Goal: Check status: Check status

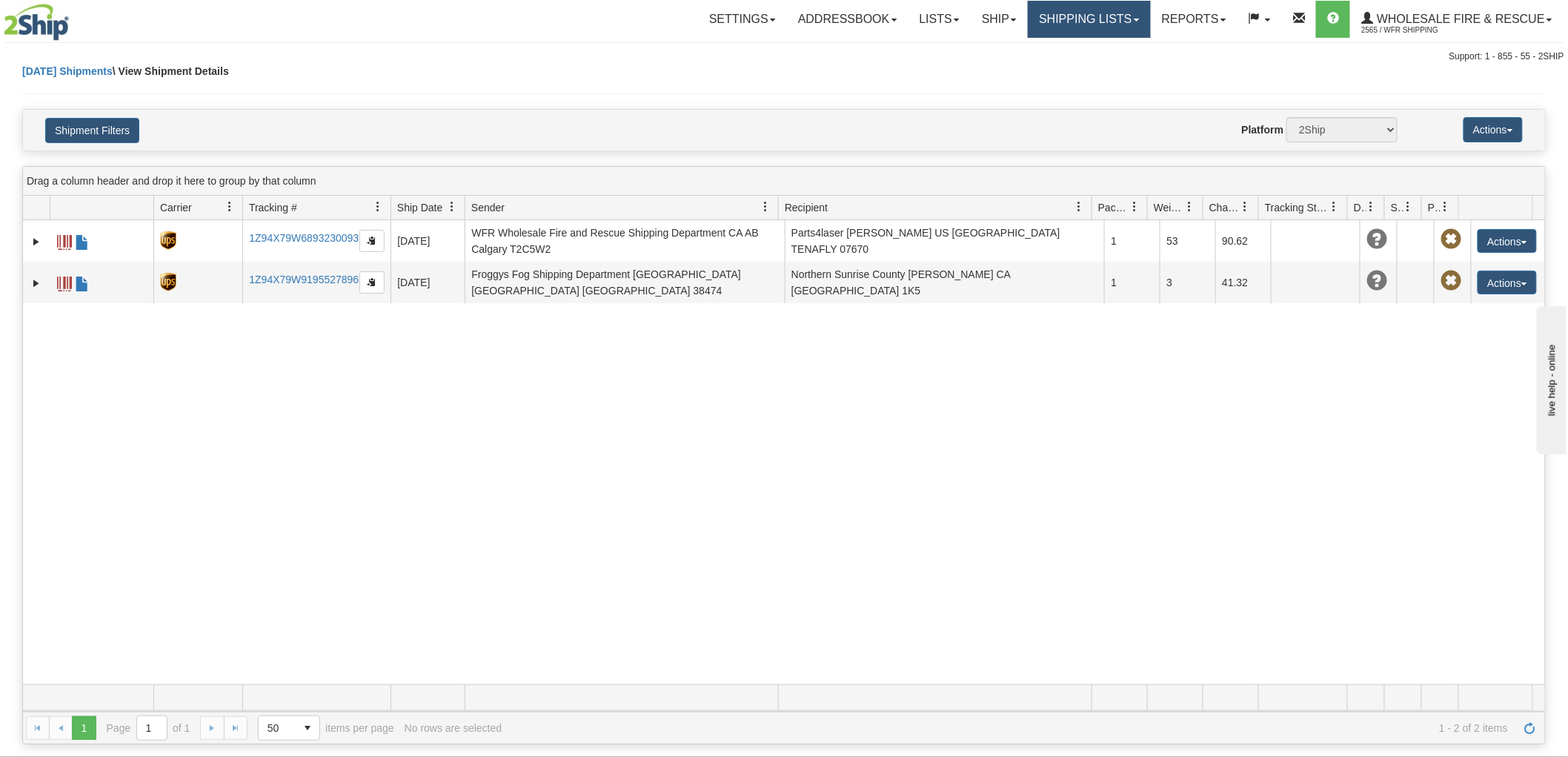
click at [1106, 24] on link "Shipping lists" at bounding box center [1089, 19] width 122 height 37
click at [1087, 69] on span "Search Shipment History" at bounding box center [1077, 71] width 115 height 12
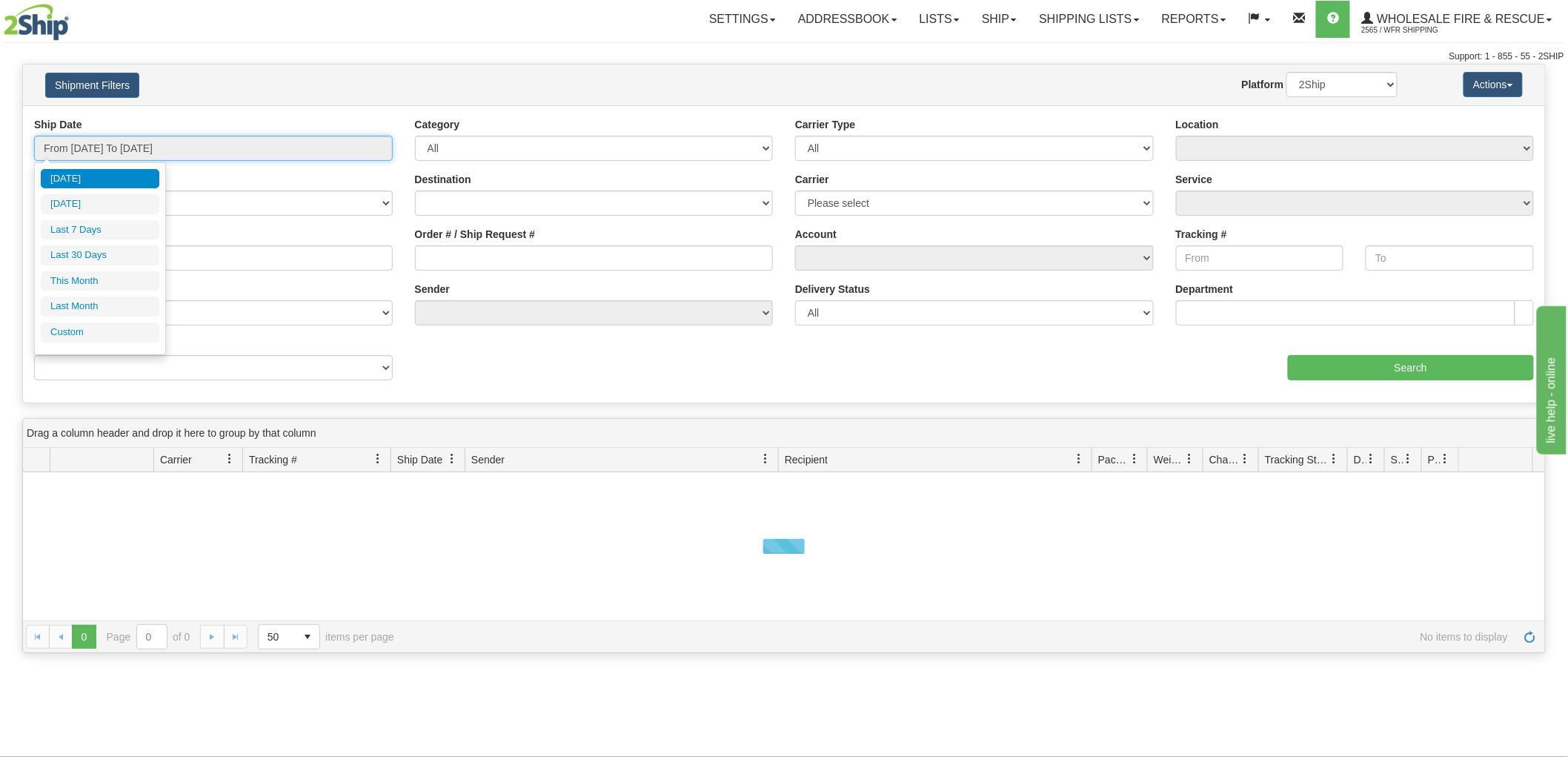
click at [364, 149] on input "From [DATE] To [DATE]" at bounding box center [213, 148] width 359 height 25
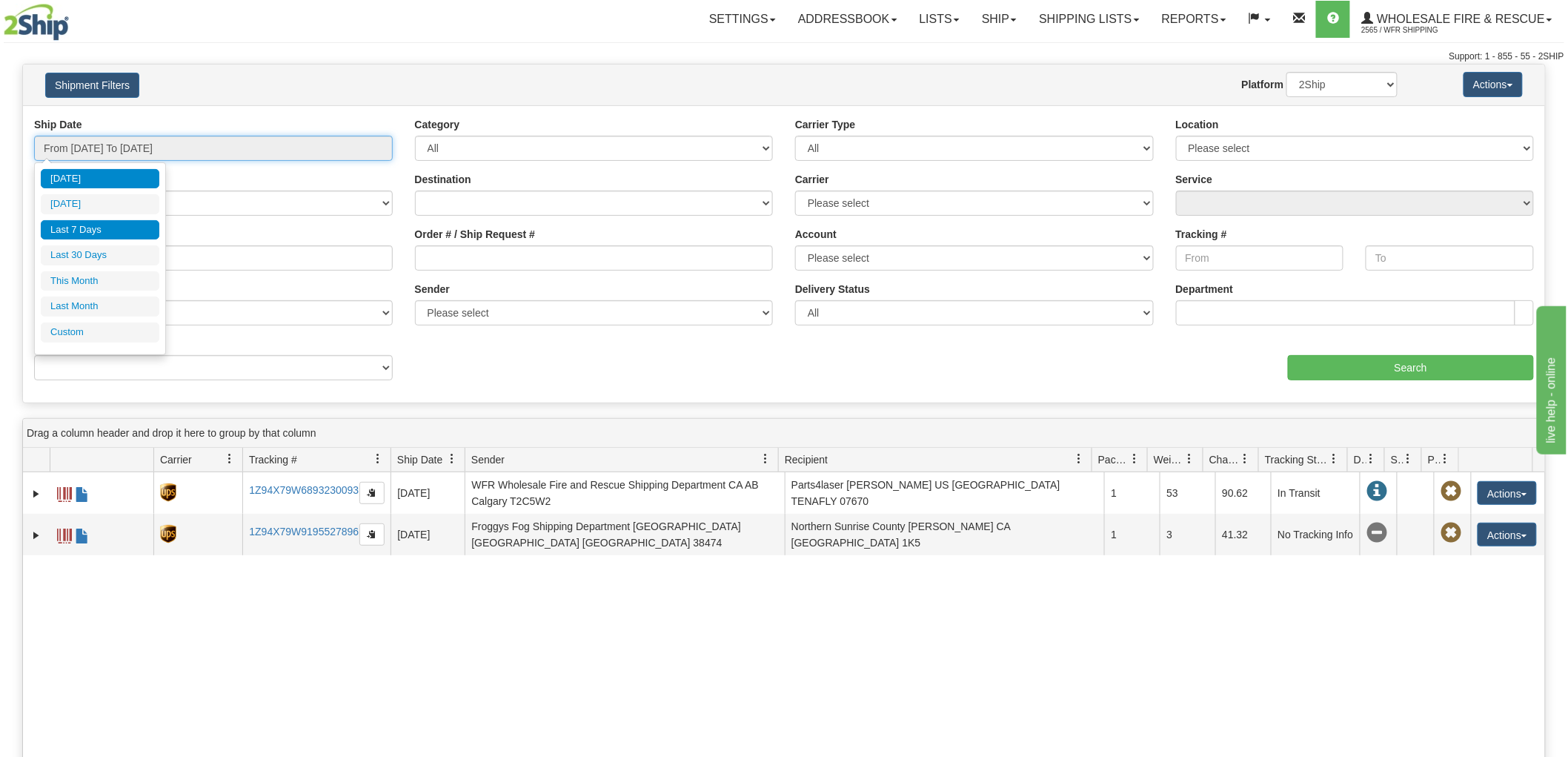
type input "[DATE]"
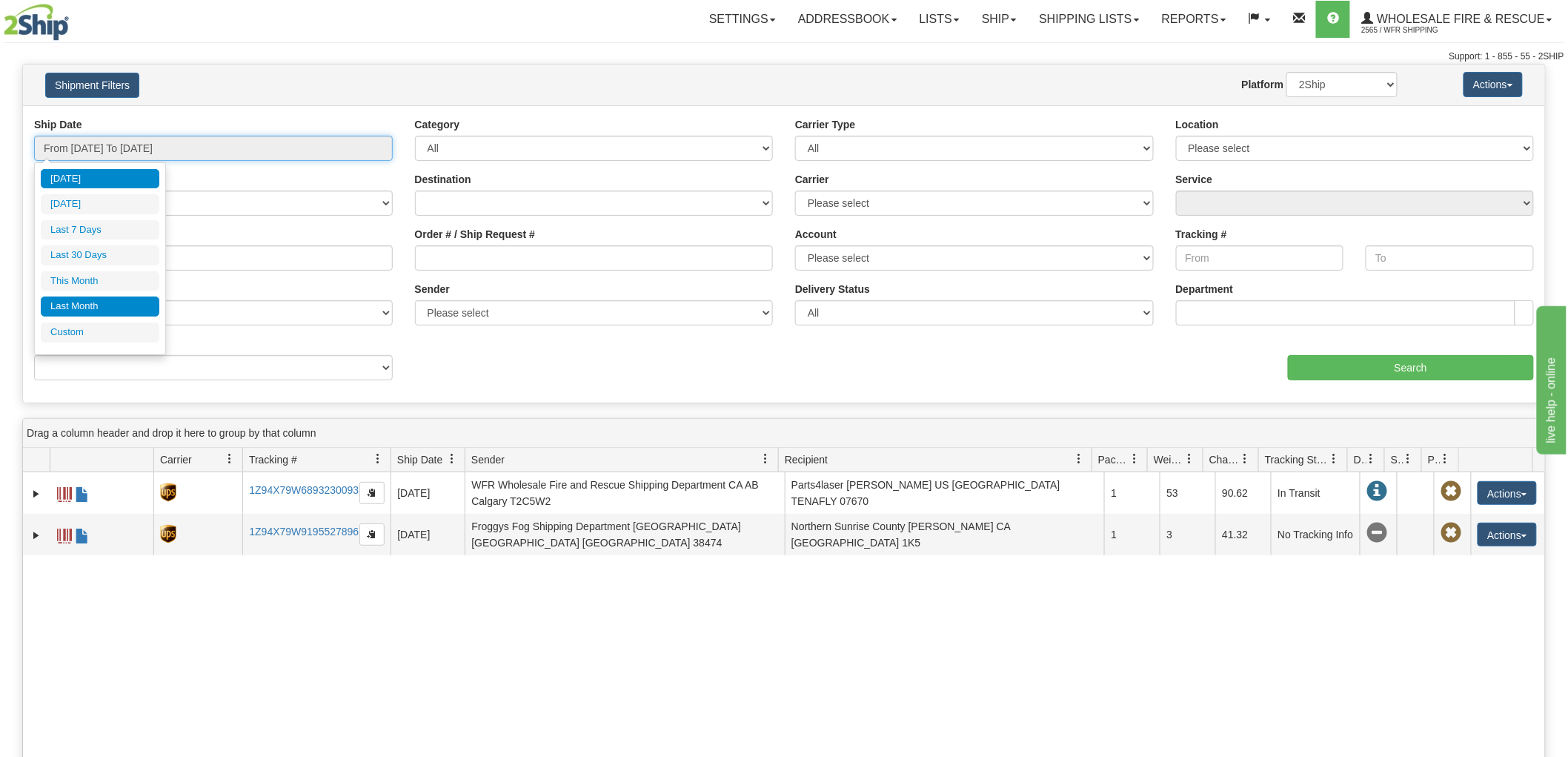
type input "[DATE]"
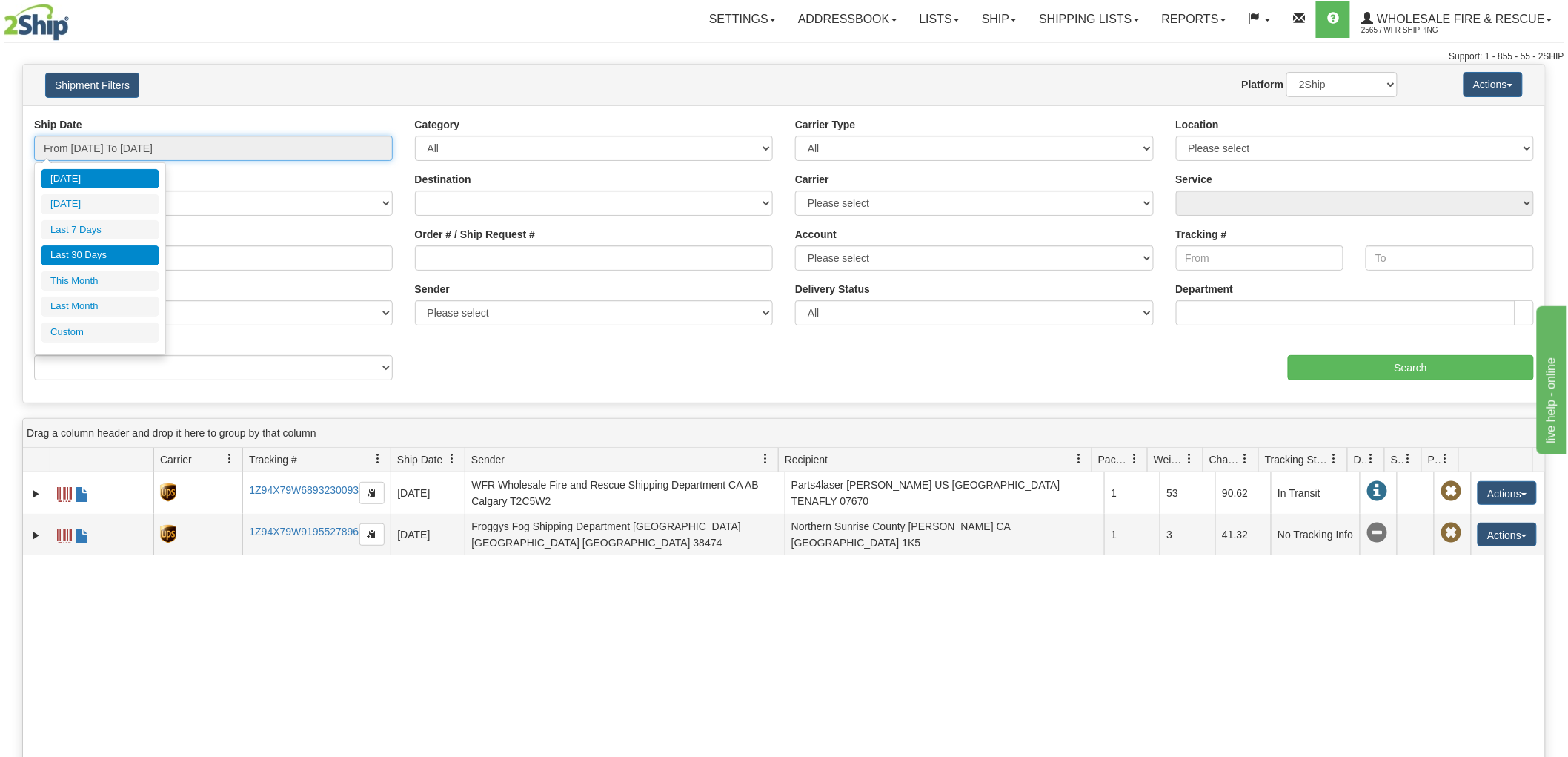
type input "[DATE]"
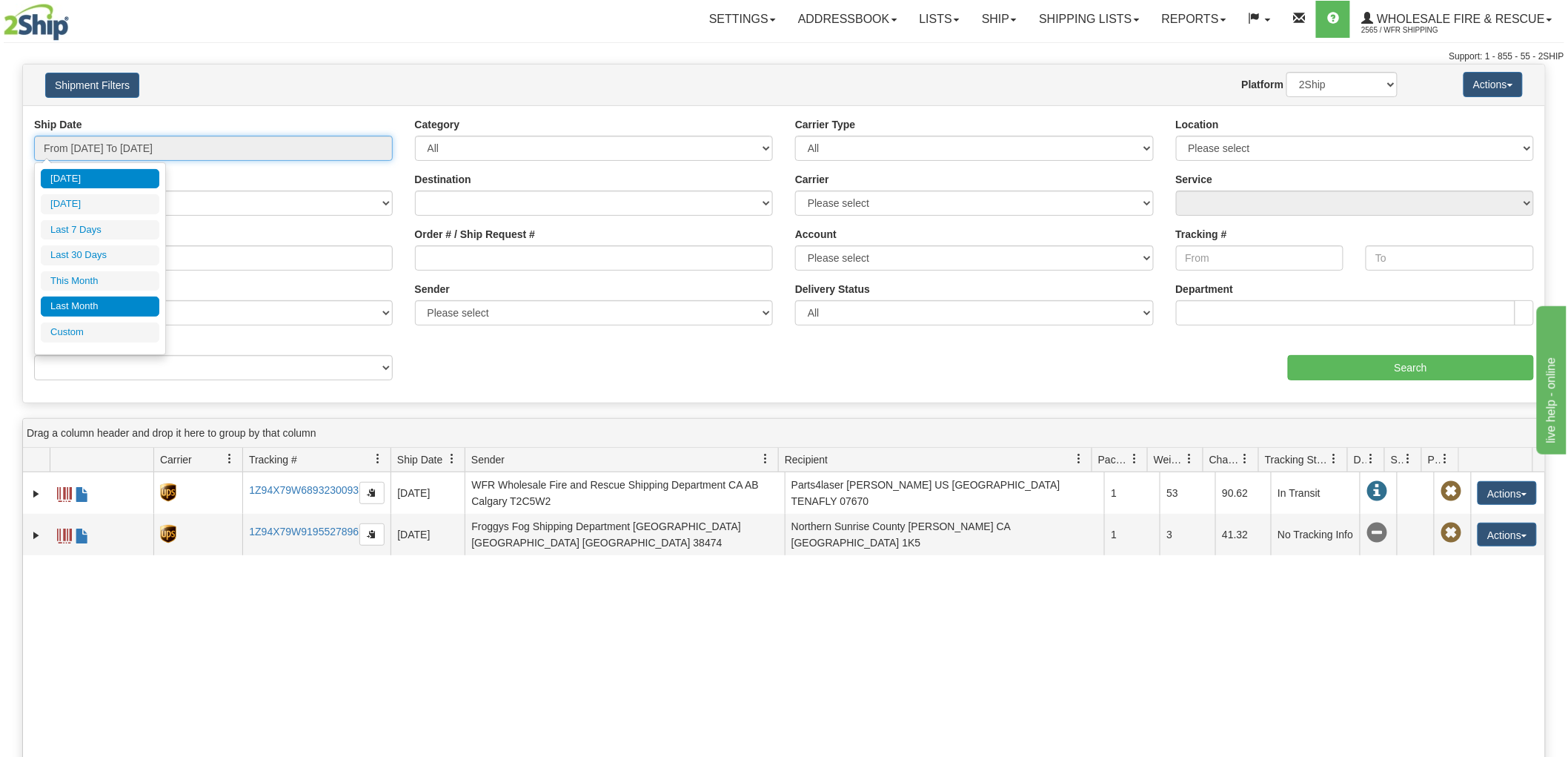
type input "[DATE]"
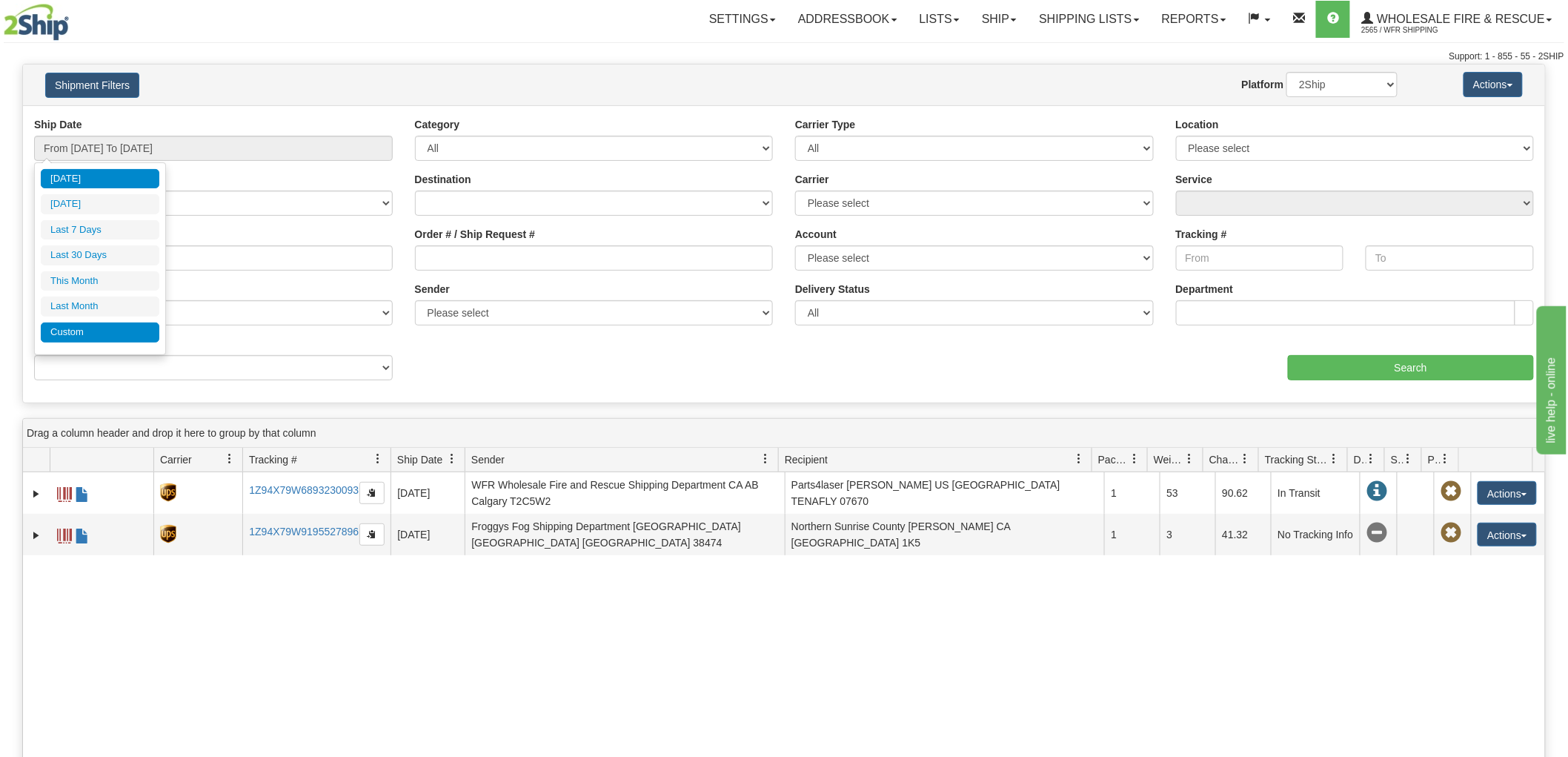
click at [96, 331] on li "Custom" at bounding box center [100, 332] width 119 height 20
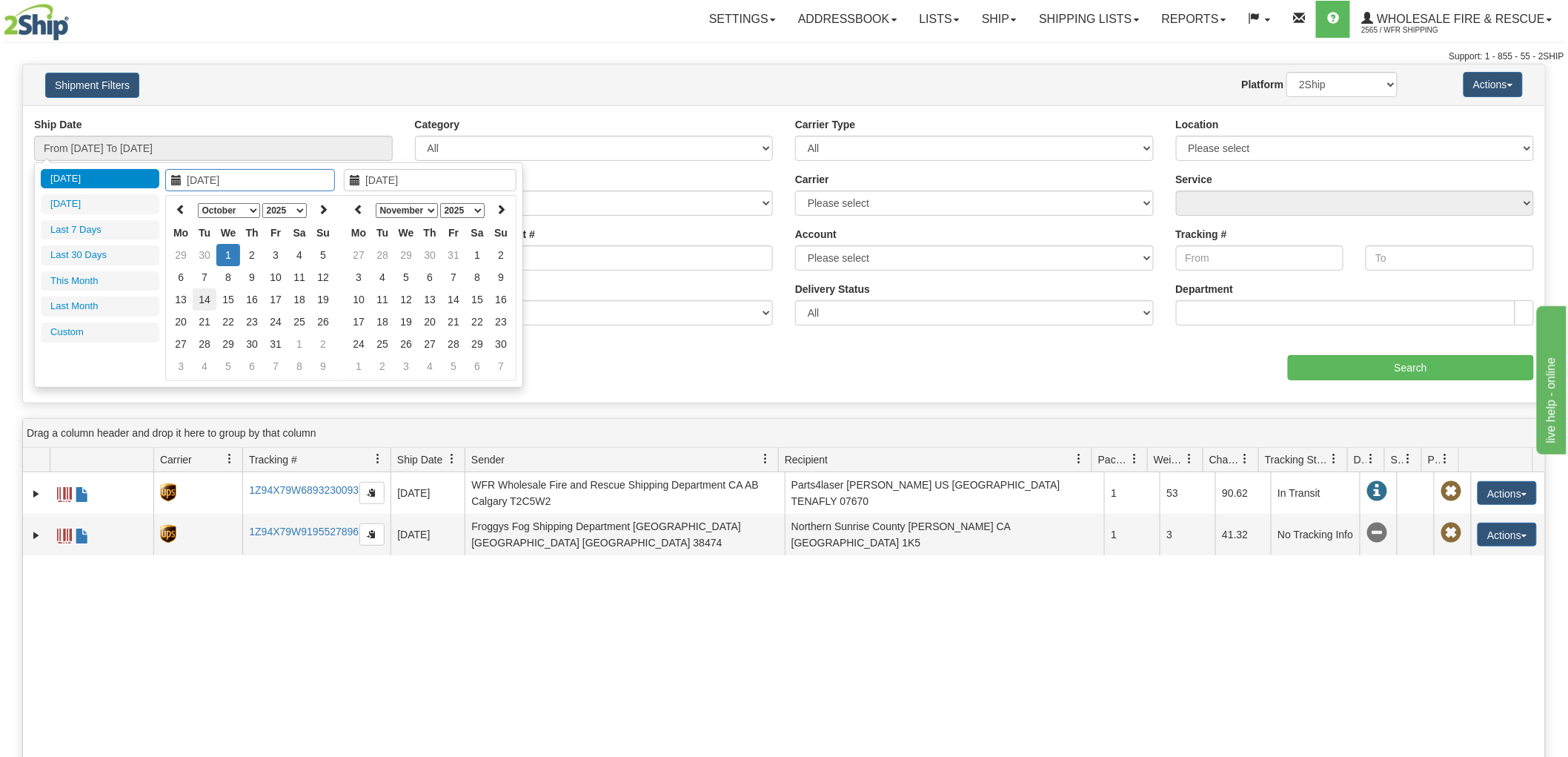
type input "[DATE]"
drag, startPoint x: 250, startPoint y: 205, endPoint x: 250, endPoint y: 213, distance: 8.0
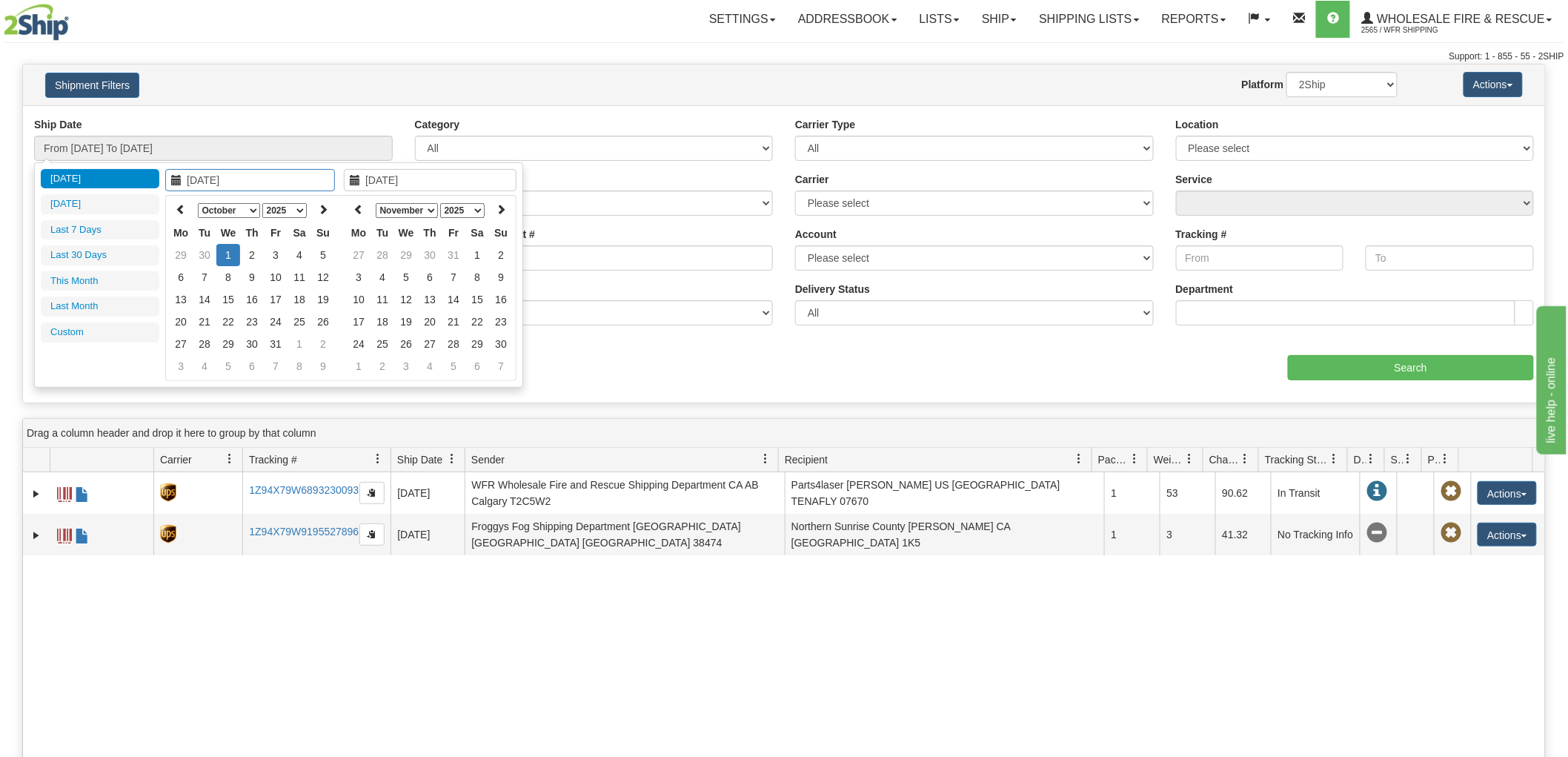
click at [250, 205] on select "January February March April May June July August September October November De…" at bounding box center [229, 211] width 62 height 15
type input "[DATE]"
click at [253, 341] on td "25" at bounding box center [252, 344] width 24 height 22
type input "[DATE]"
click at [477, 249] on td "1" at bounding box center [477, 255] width 24 height 22
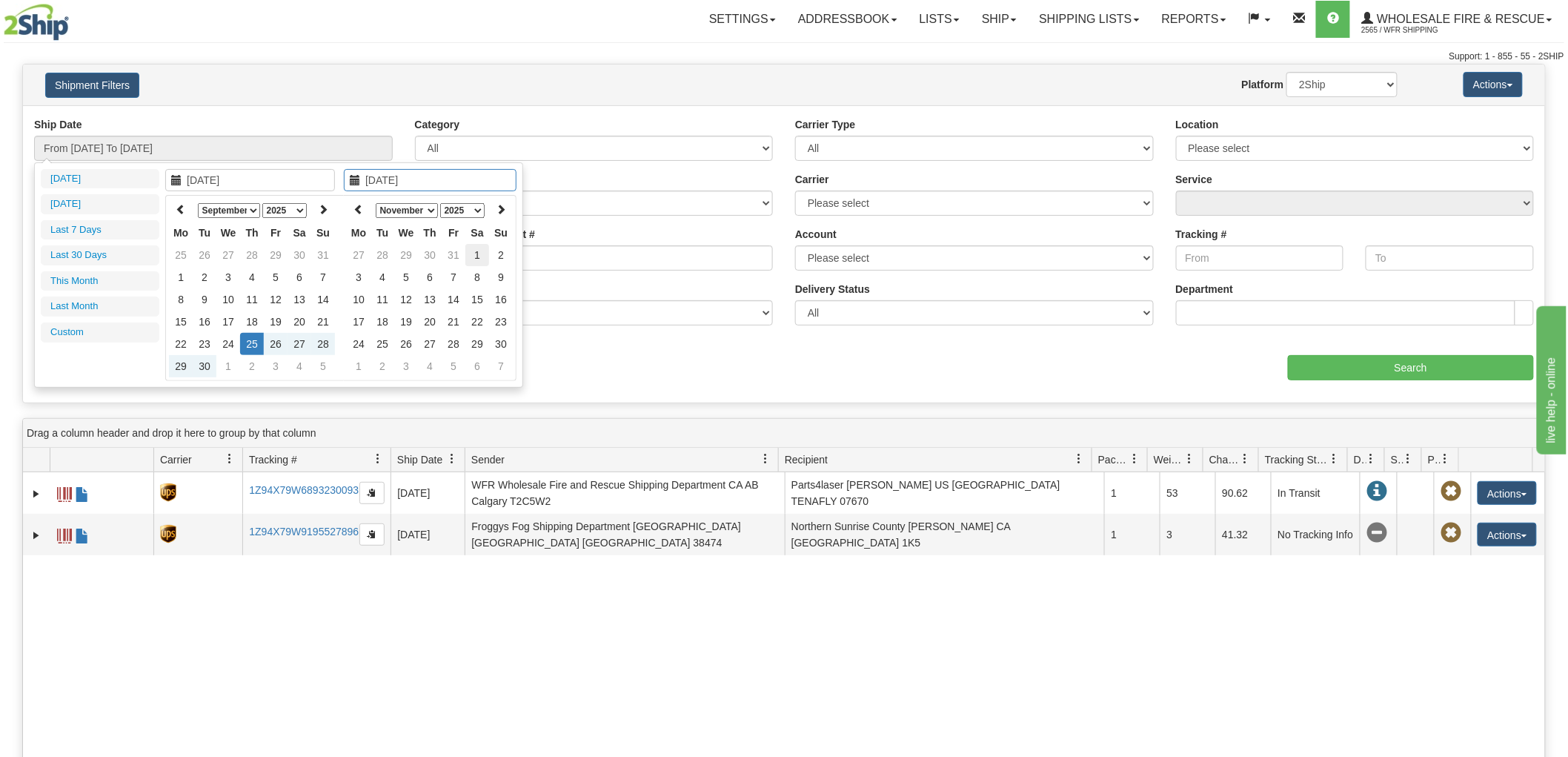
type input "From [DATE] To [DATE]"
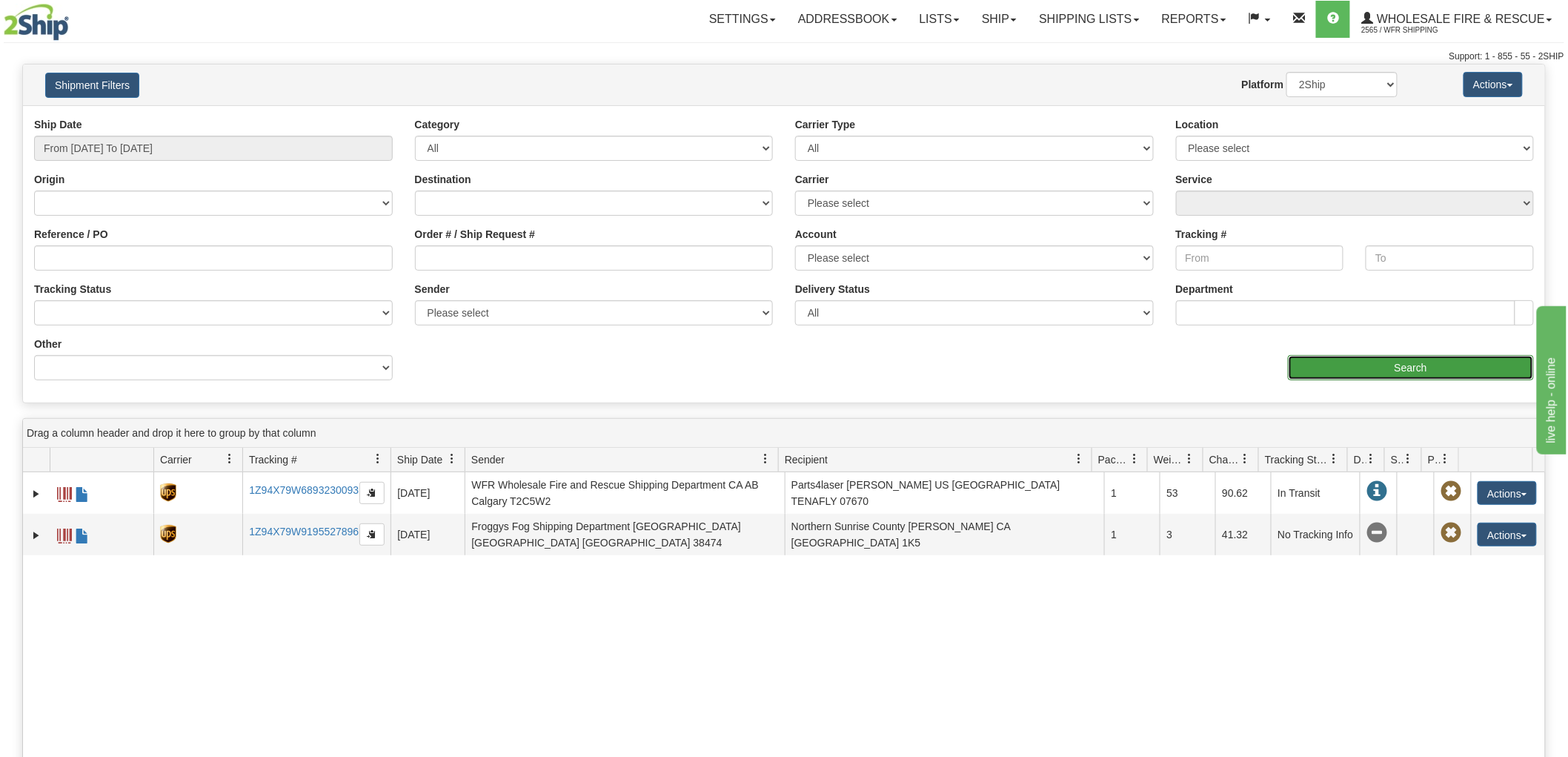
click at [1469, 374] on input "Search" at bounding box center [1411, 368] width 246 height 25
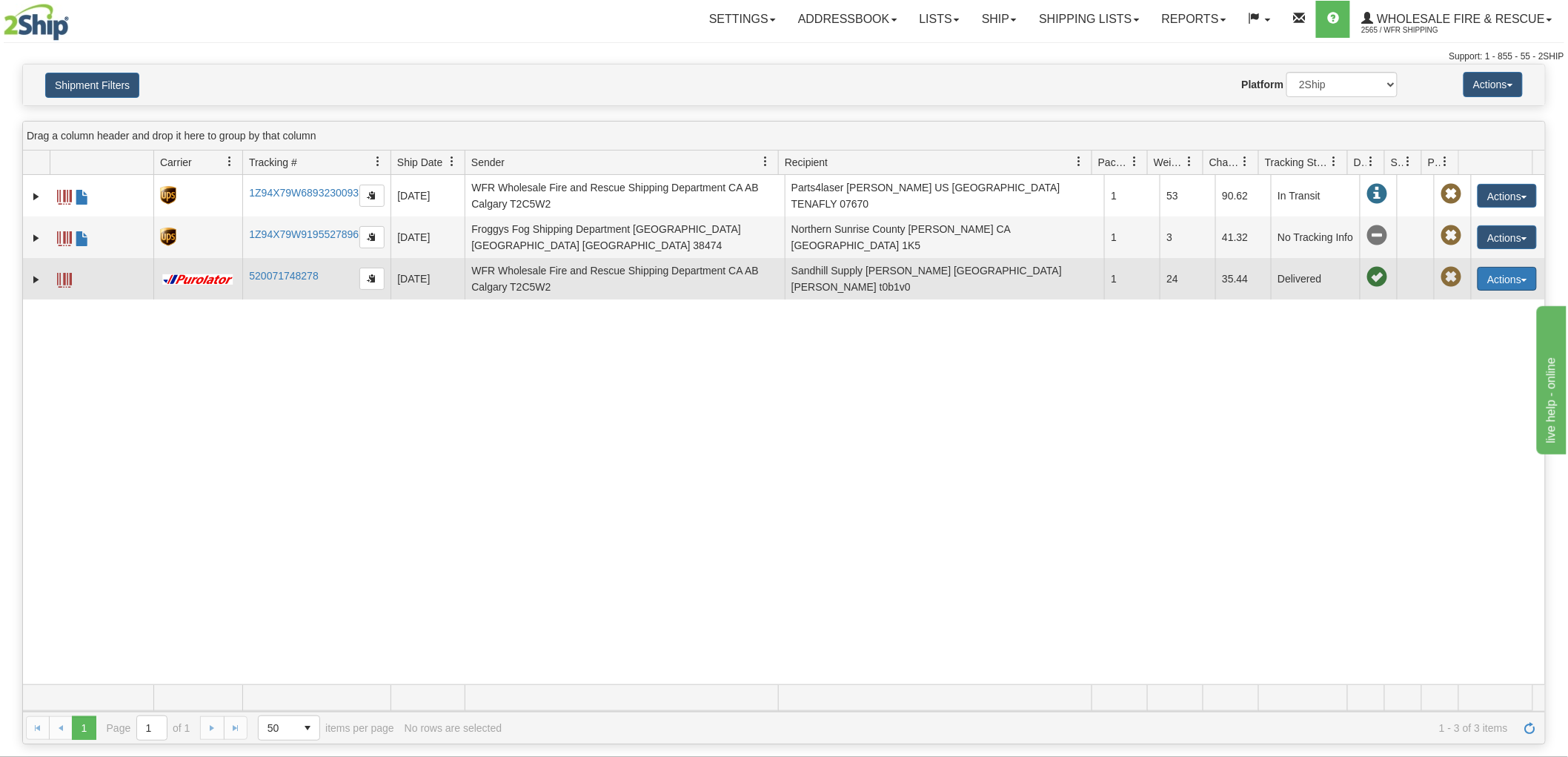
click at [1495, 275] on button "Actions" at bounding box center [1507, 279] width 59 height 24
click at [34, 282] on link "Expand" at bounding box center [36, 280] width 15 height 15
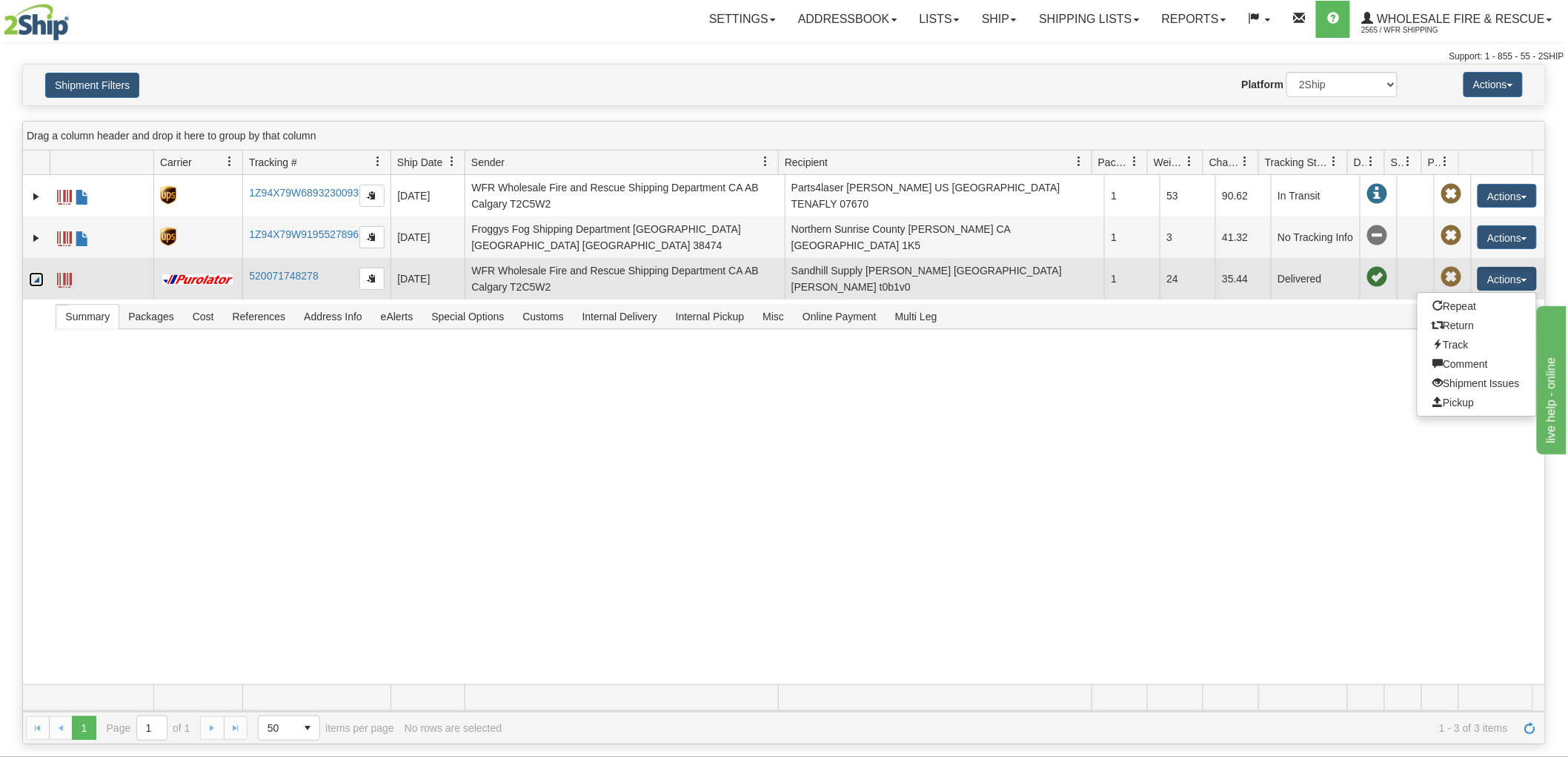
click at [35, 282] on link "Collapse" at bounding box center [36, 280] width 15 height 15
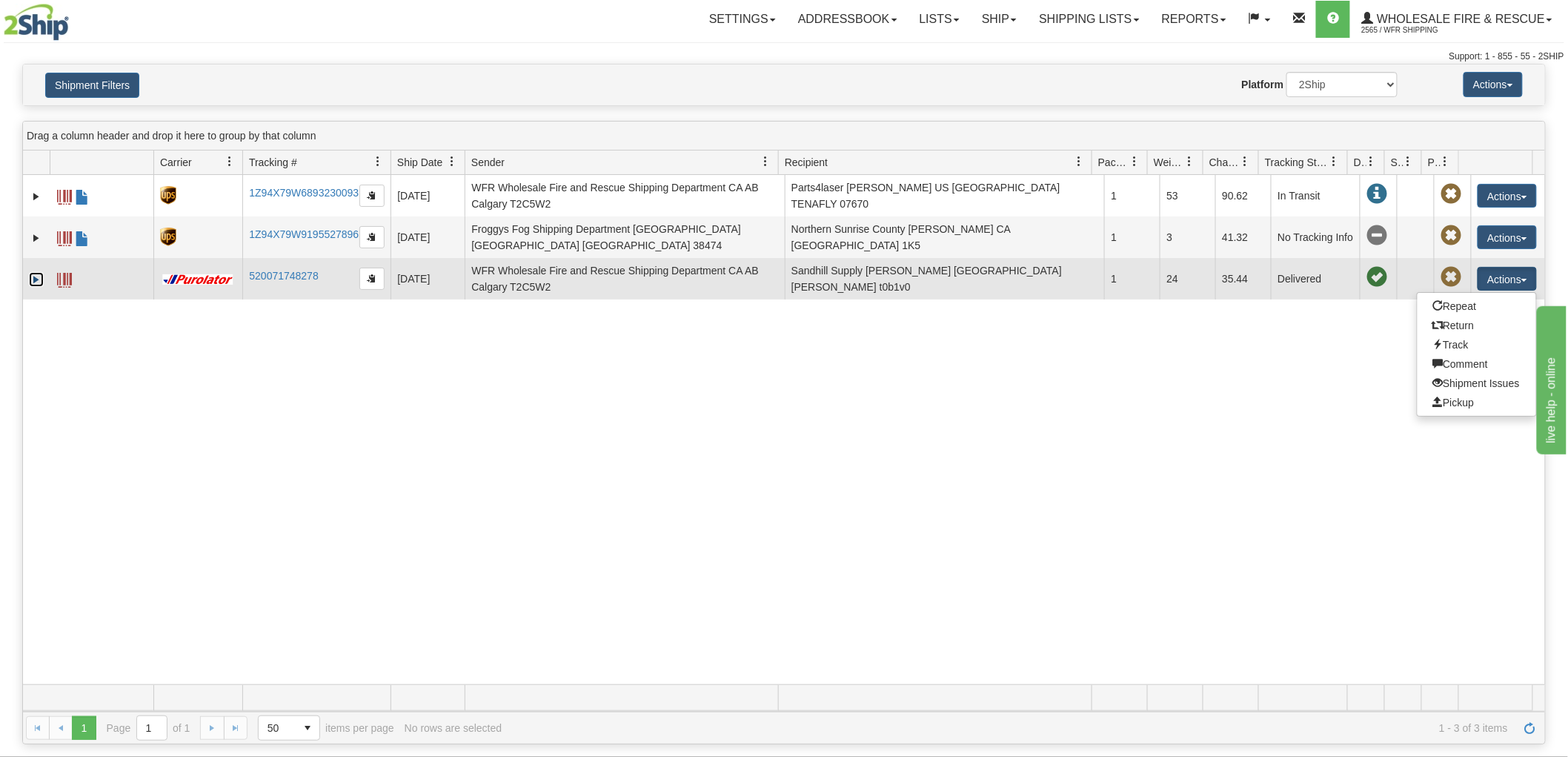
click at [59, 278] on span at bounding box center [64, 280] width 15 height 15
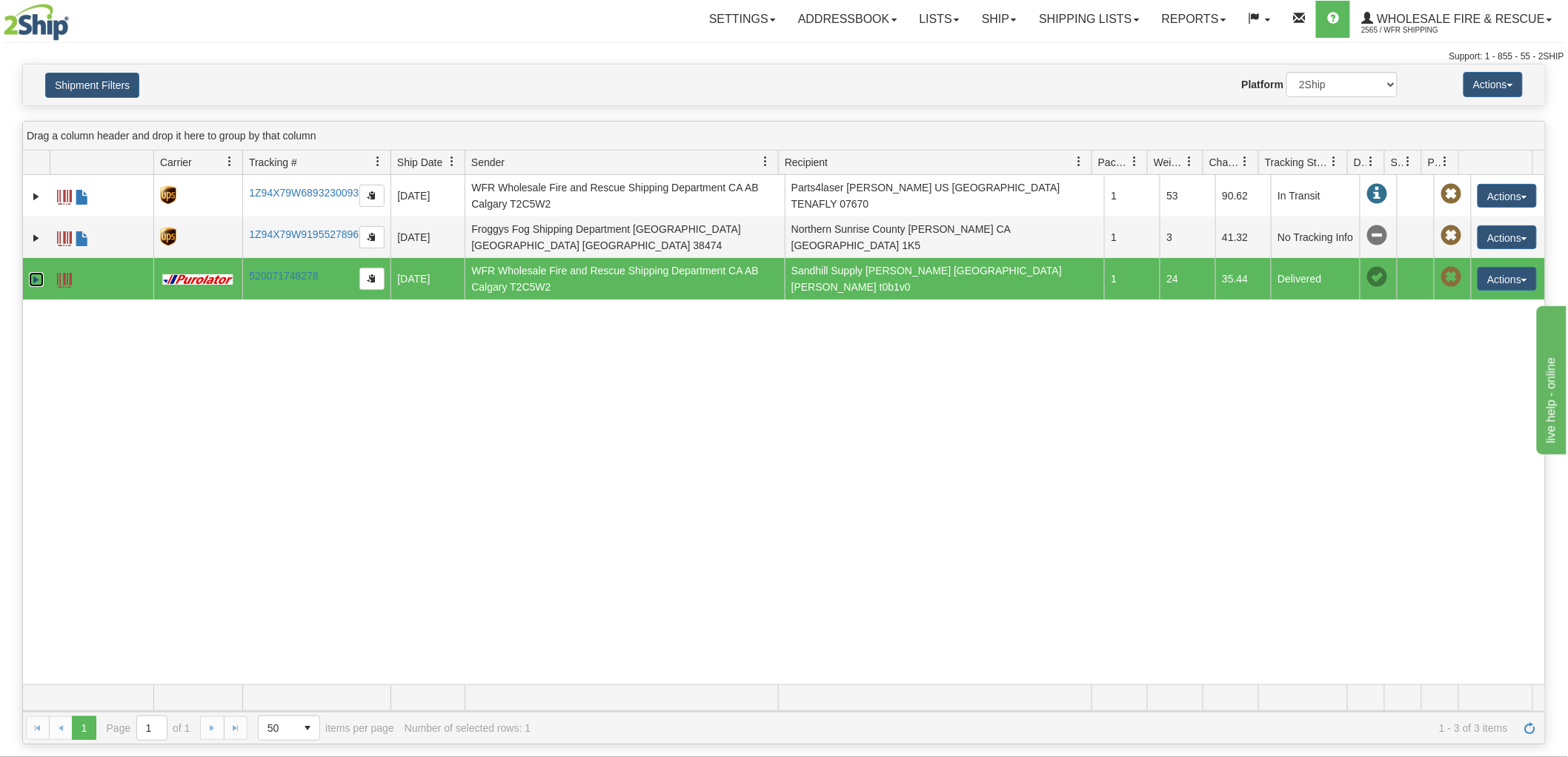
click at [30, 280] on link "Expand" at bounding box center [36, 280] width 15 height 15
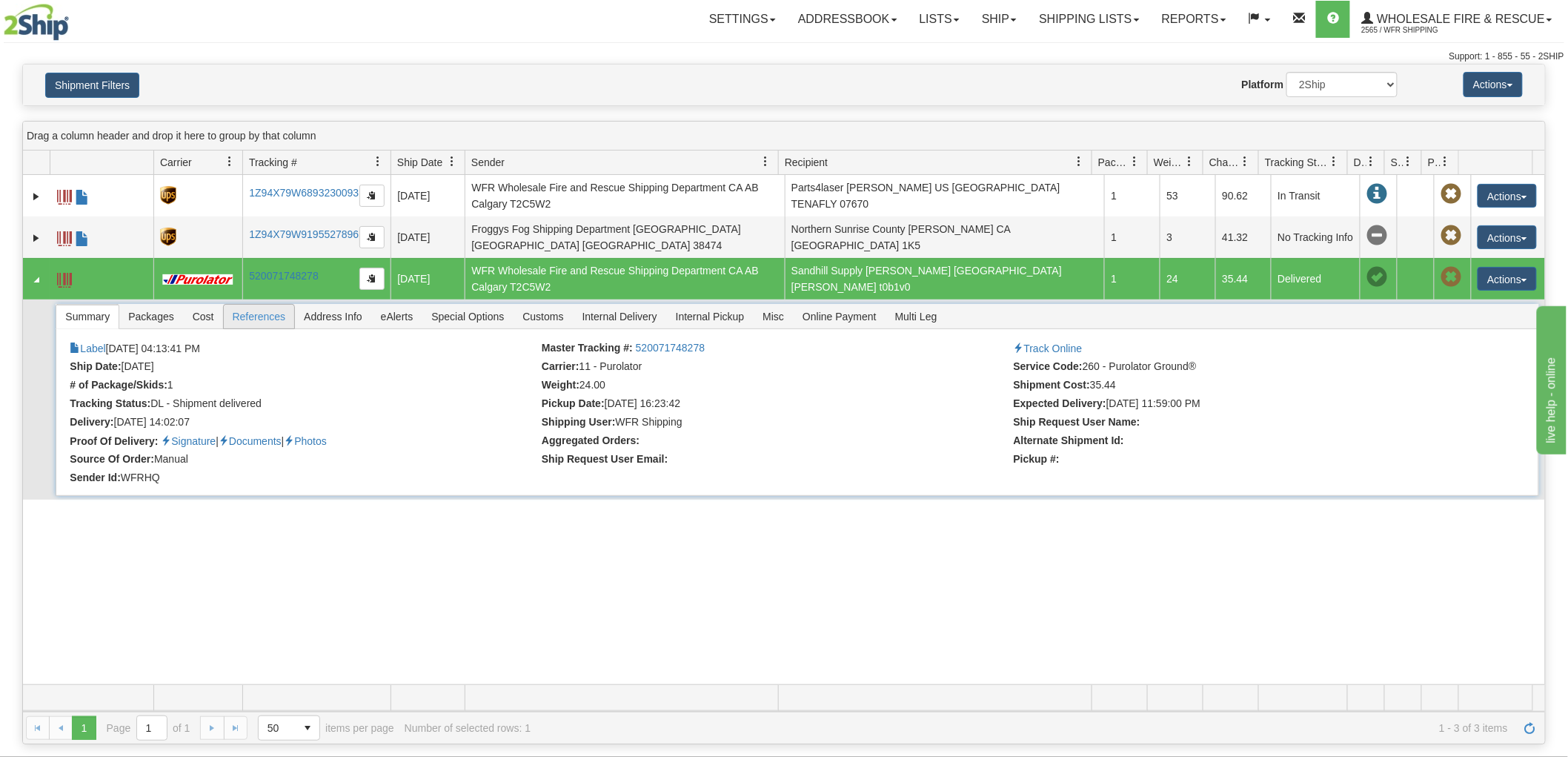
click at [278, 319] on span "References" at bounding box center [259, 317] width 71 height 24
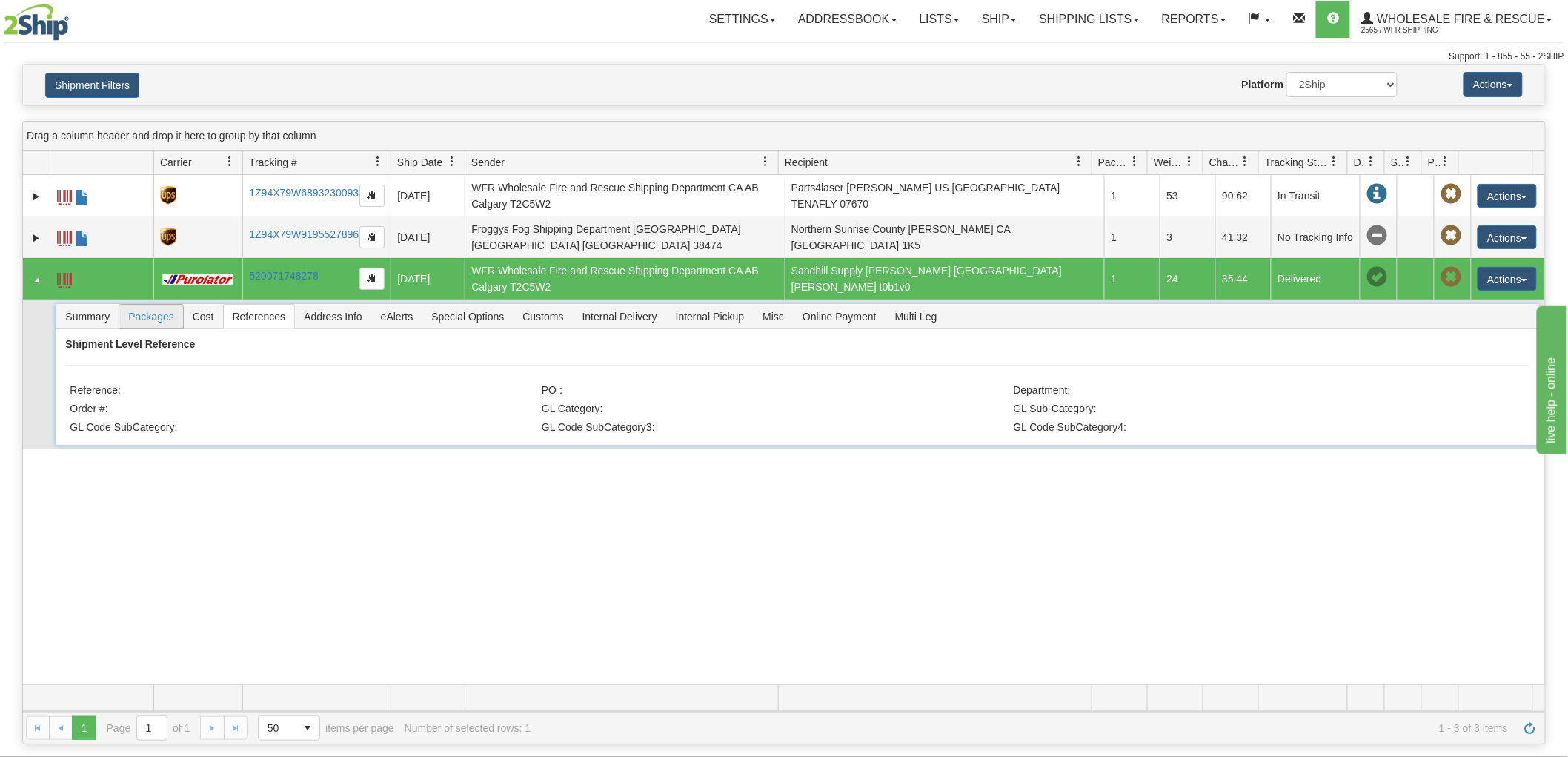
click at [171, 319] on span "Packages" at bounding box center [150, 317] width 63 height 24
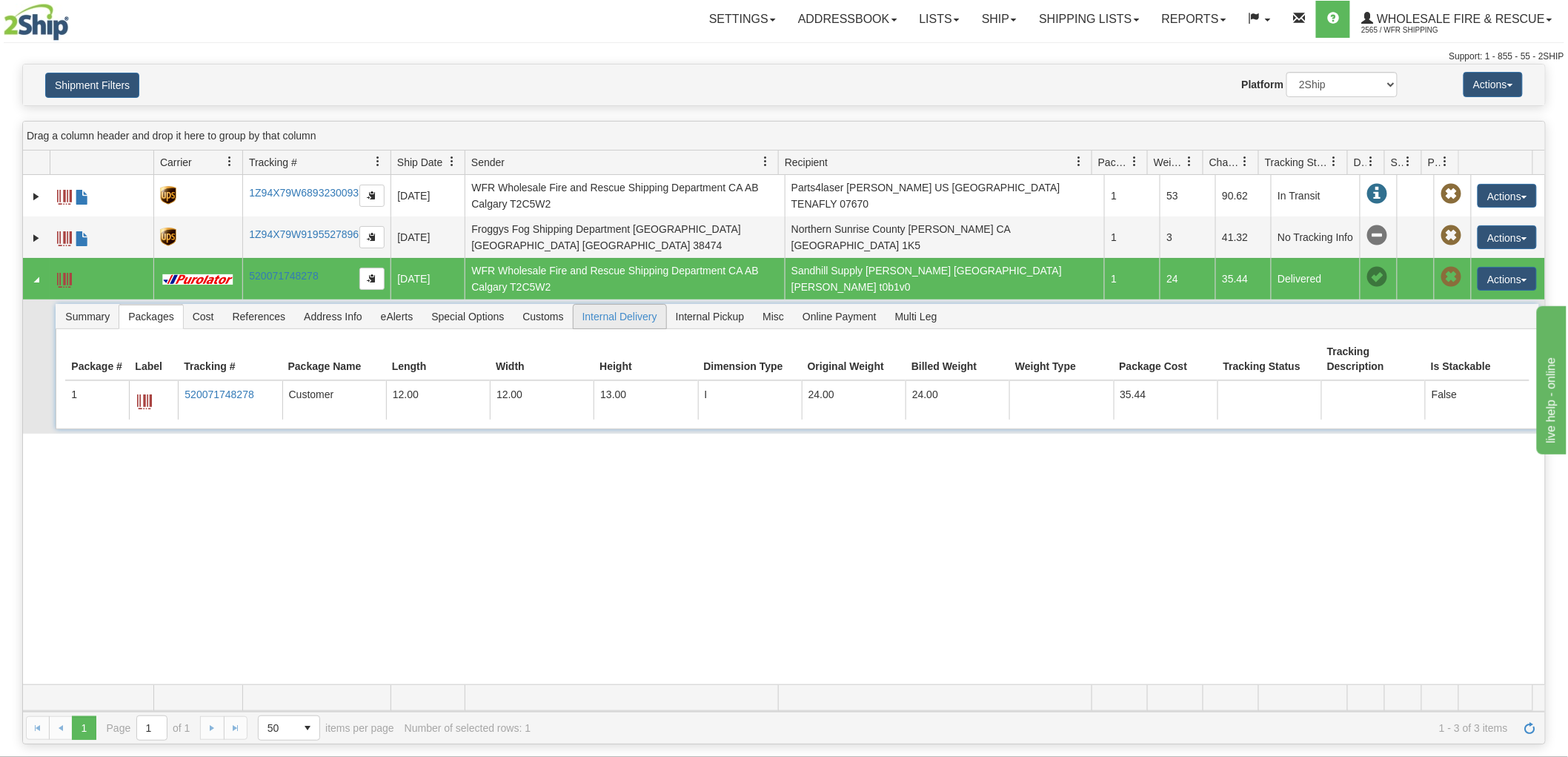
click at [620, 315] on span "Internal Delivery" at bounding box center [619, 317] width 93 height 24
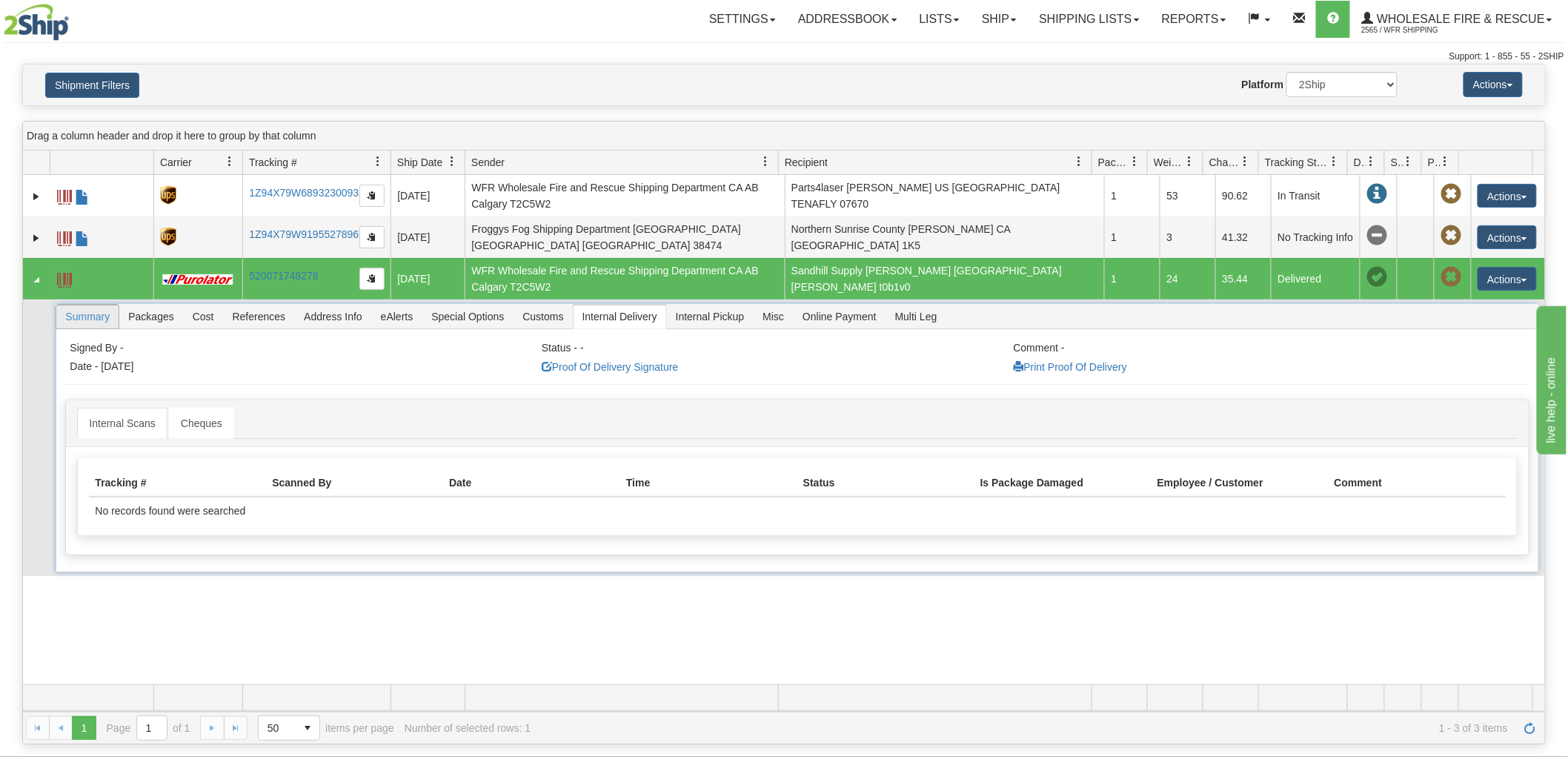
click at [102, 320] on span "Summary" at bounding box center [87, 317] width 62 height 24
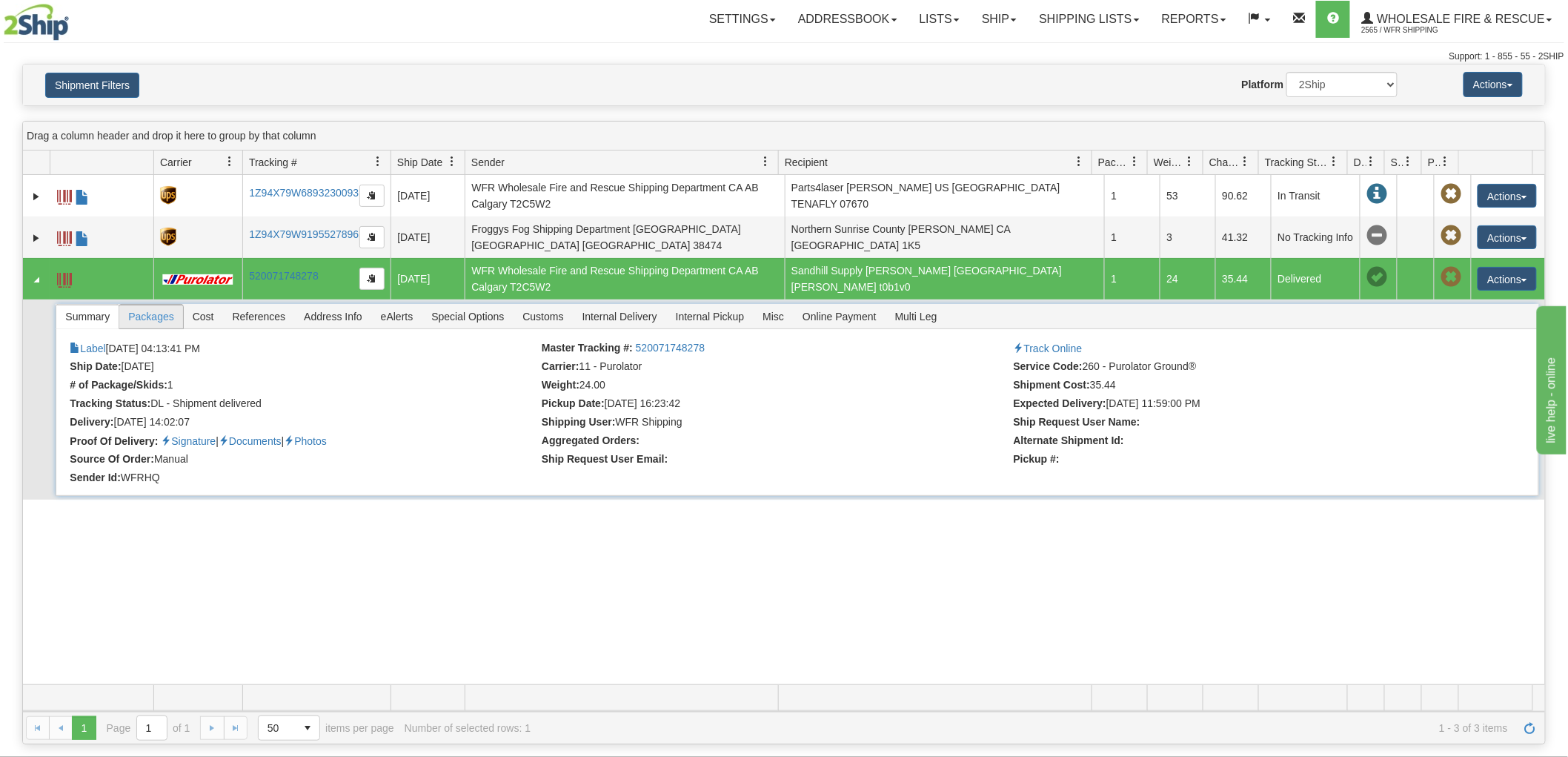
click at [165, 317] on span "Packages" at bounding box center [150, 317] width 63 height 24
